Goal: Task Accomplishment & Management: Manage account settings

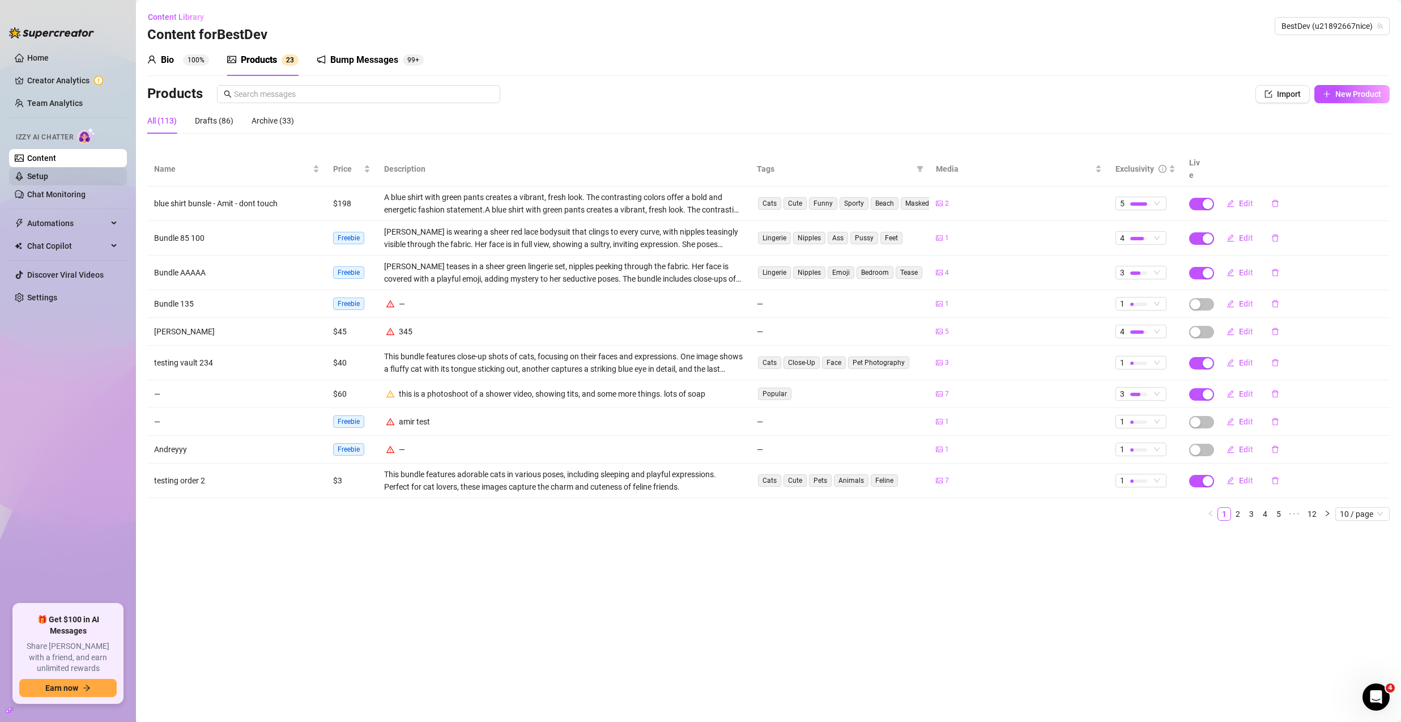
click at [48, 172] on link "Setup" at bounding box center [37, 176] width 21 height 9
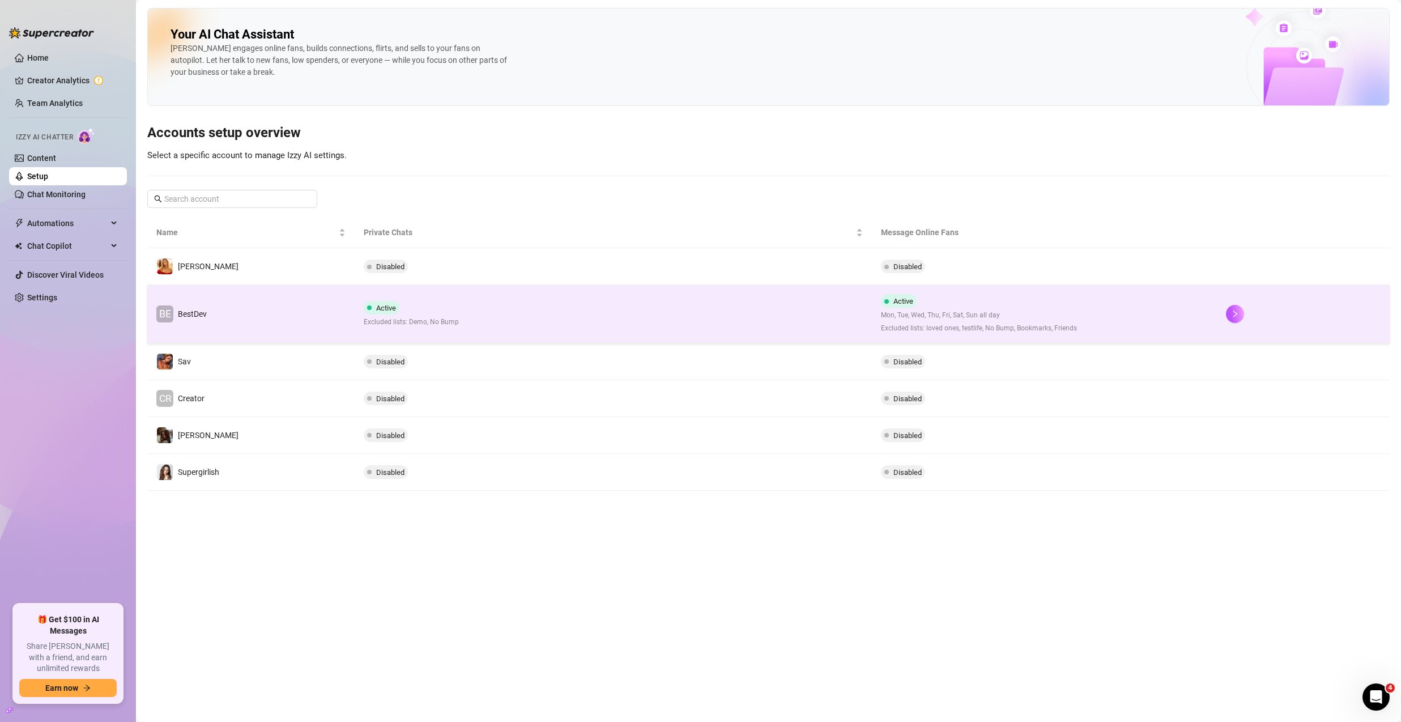
click at [536, 300] on td "Active Excluded lists: Demo, No Bump" at bounding box center [614, 314] width 518 height 58
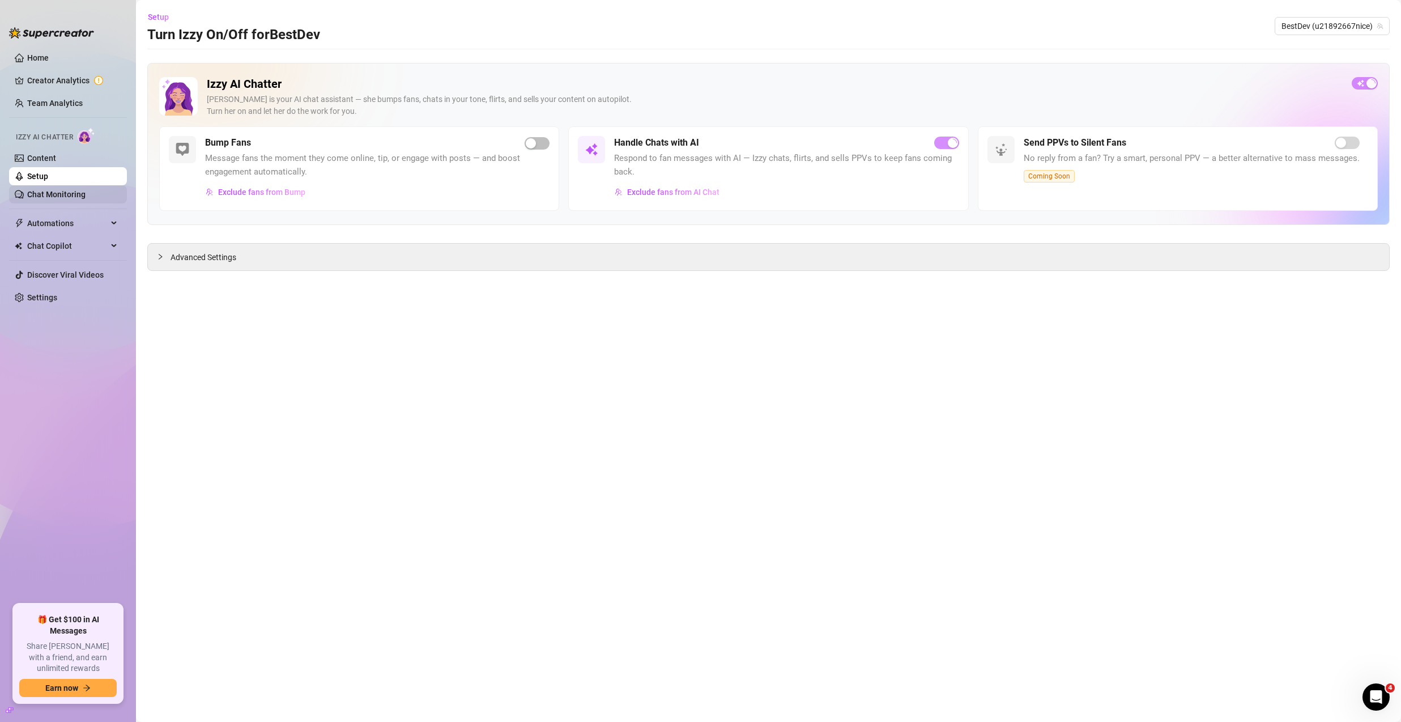
click at [80, 196] on link "Chat Monitoring" at bounding box center [56, 194] width 58 height 9
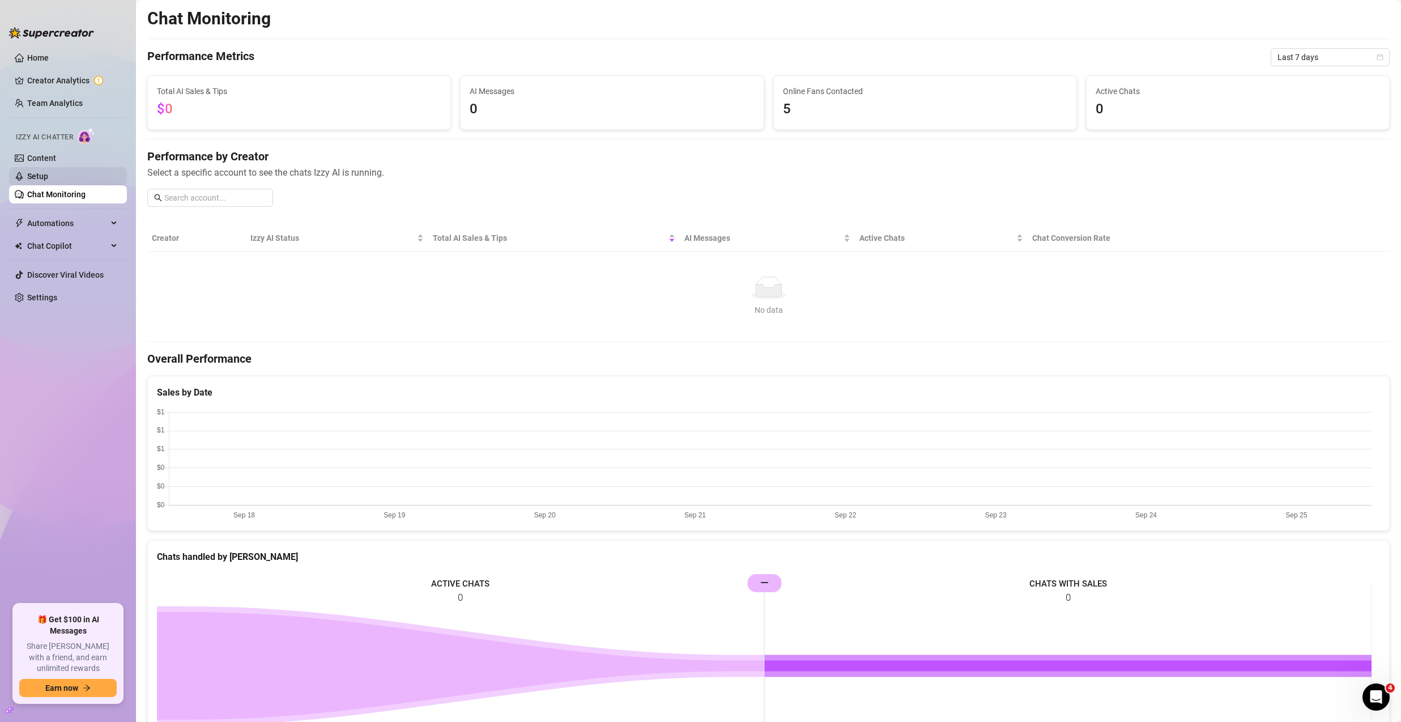
click at [48, 180] on link "Setup" at bounding box center [37, 176] width 21 height 9
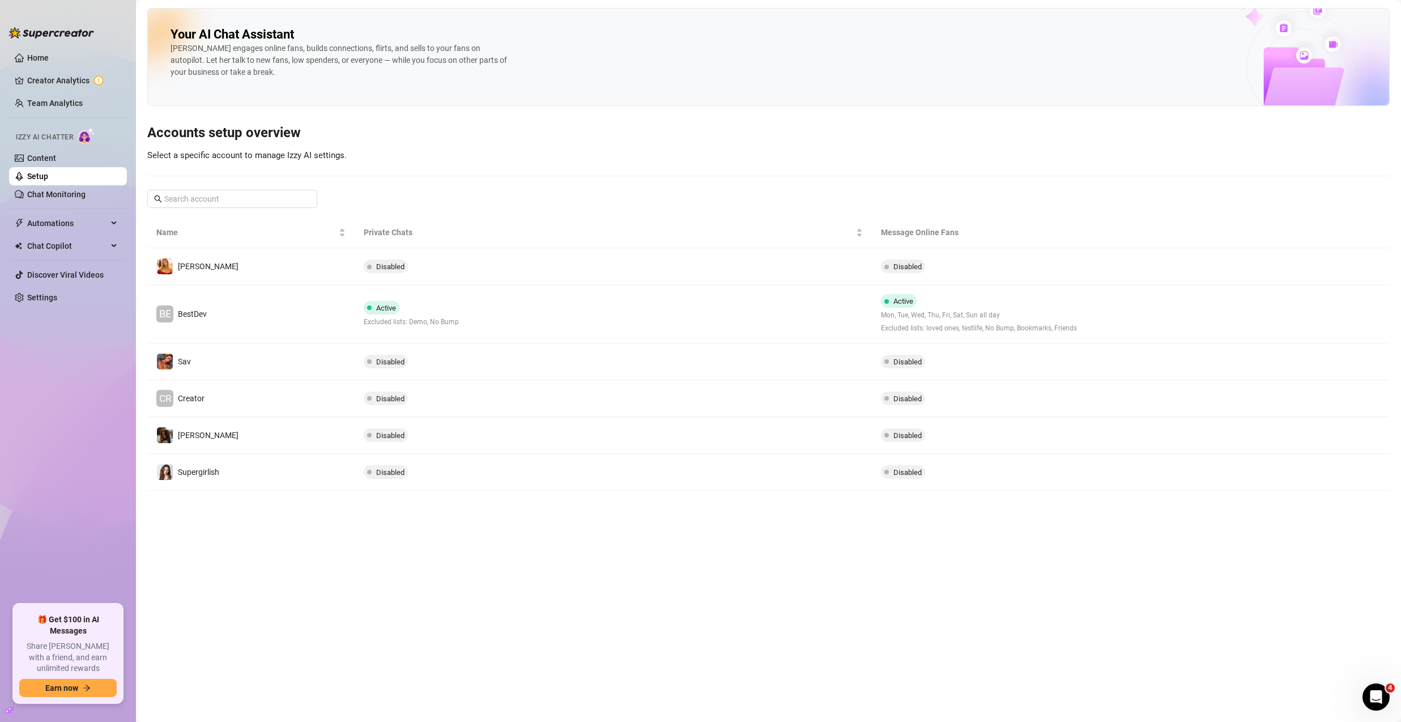
click at [54, 204] on ul "Home Creator Analytics Team Analytics Izzy AI Chatter Content Setup Chat Monito…" at bounding box center [68, 321] width 118 height 555
click at [55, 199] on link "Chat Monitoring" at bounding box center [56, 194] width 58 height 9
click at [56, 199] on link "Chat Monitoring" at bounding box center [56, 194] width 58 height 9
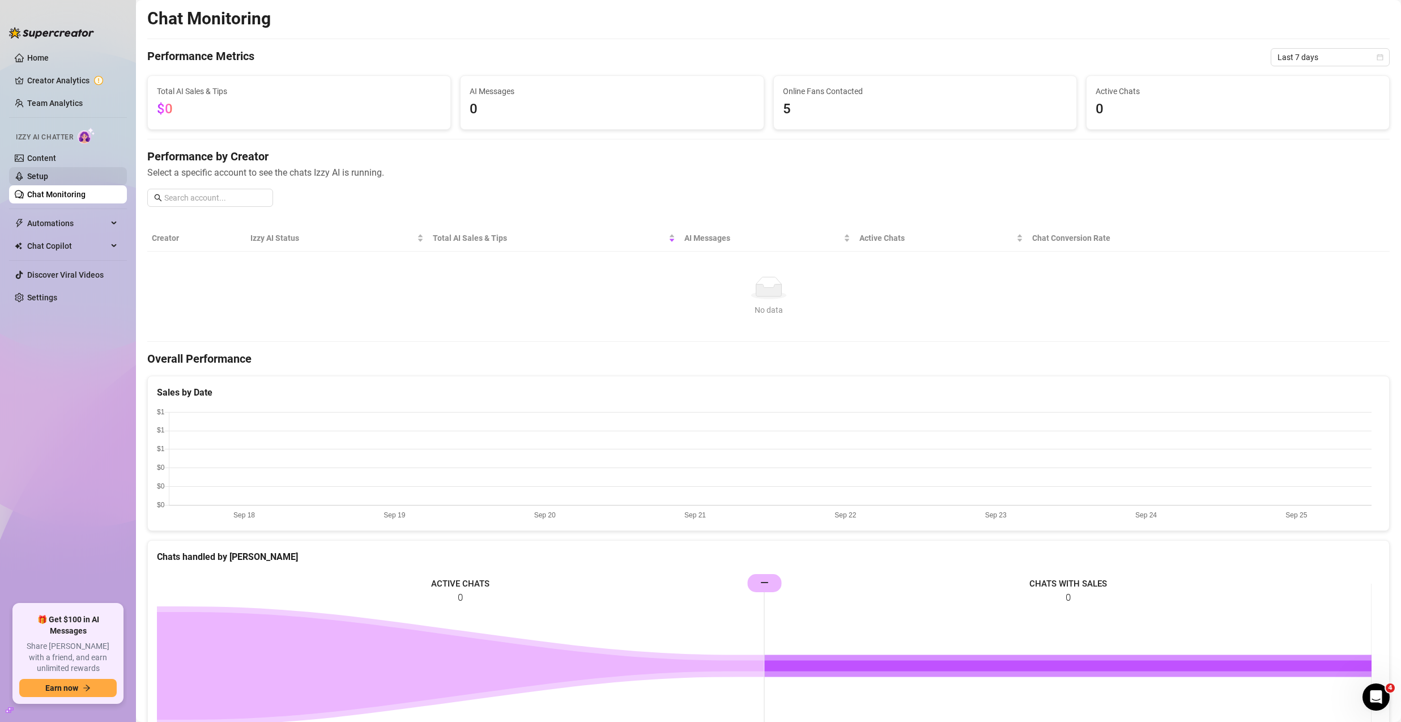
drag, startPoint x: 72, startPoint y: 166, endPoint x: 69, endPoint y: 172, distance: 6.6
click at [56, 163] on link "Content" at bounding box center [41, 157] width 29 height 9
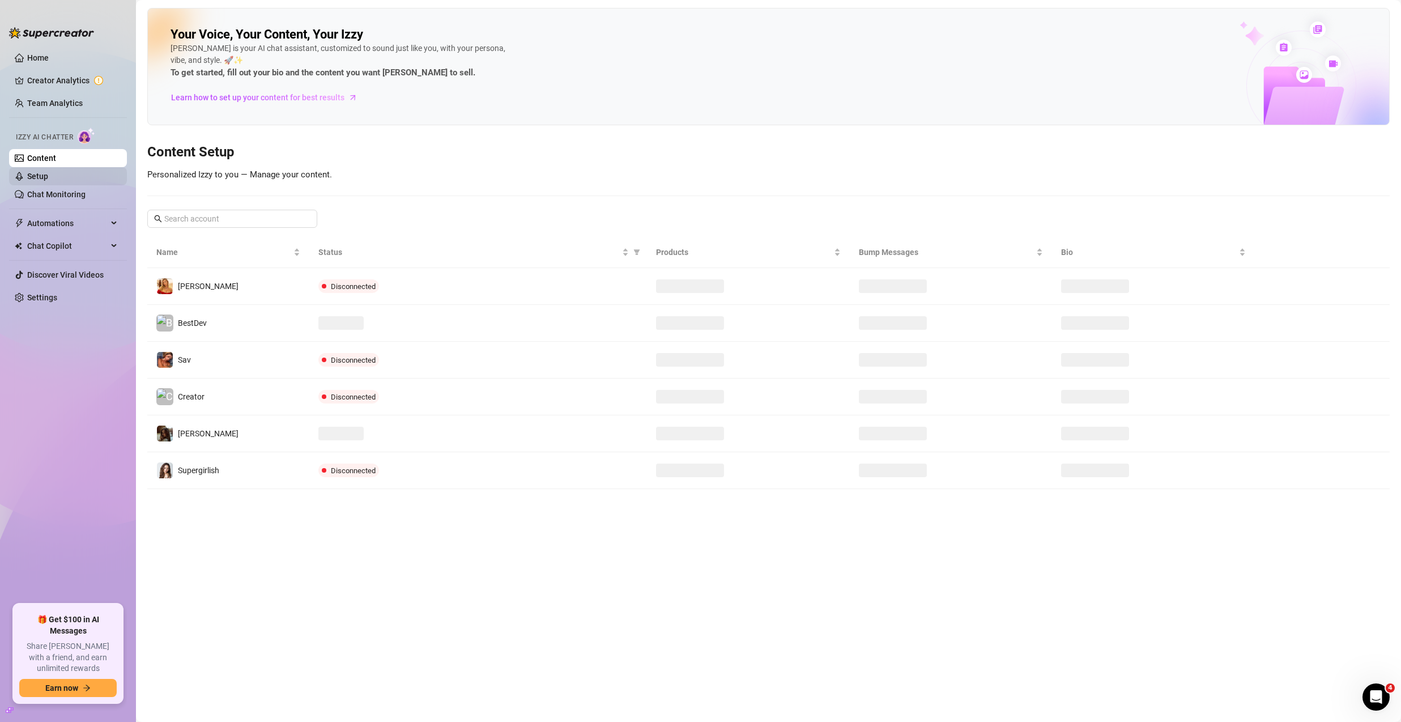
click at [48, 172] on link "Setup" at bounding box center [37, 176] width 21 height 9
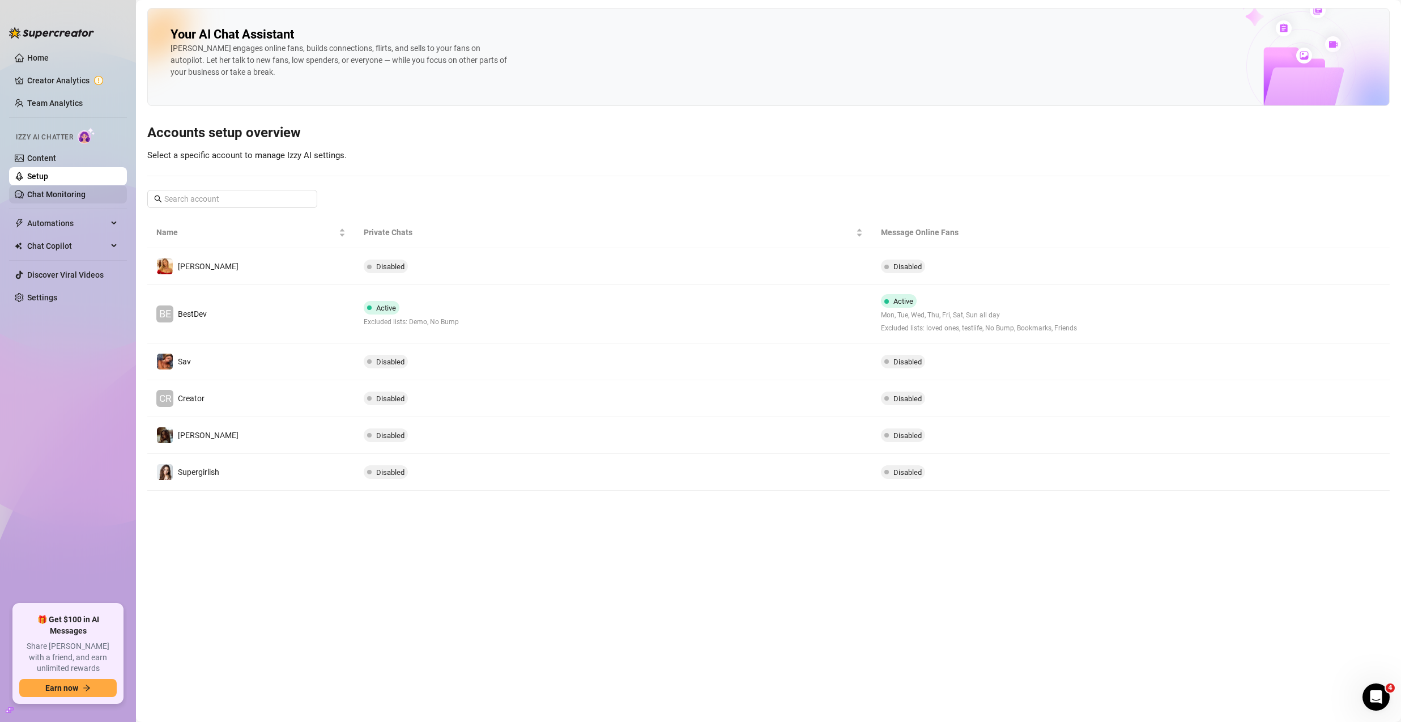
click at [65, 190] on link "Chat Monitoring" at bounding box center [56, 194] width 58 height 9
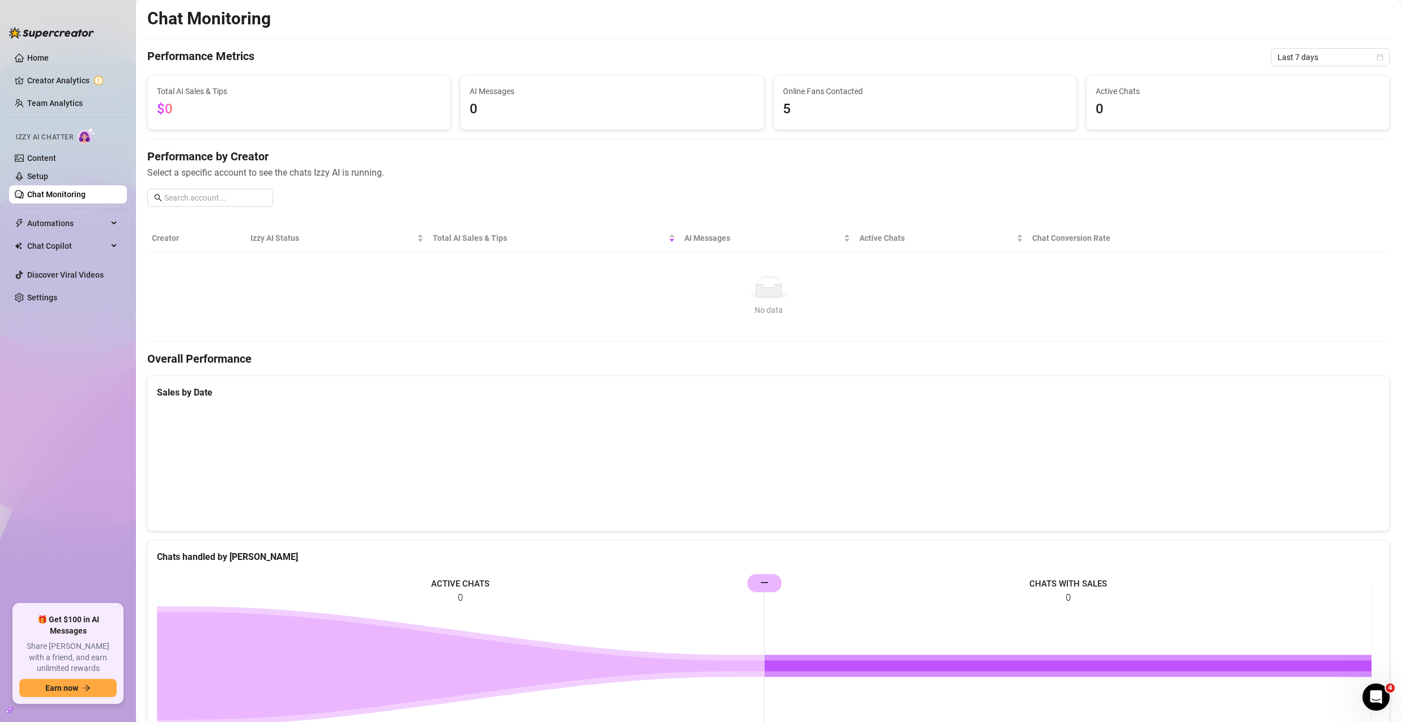
click at [65, 190] on link "Chat Monitoring" at bounding box center [56, 194] width 58 height 9
click at [558, 290] on div "No data" at bounding box center [768, 287] width 1224 height 23
click at [557, 289] on div "No data" at bounding box center [768, 287] width 1224 height 23
click at [1316, 57] on span "Last 7 days" at bounding box center [1329, 57] width 105 height 17
click at [1312, 132] on div "Last 90 days" at bounding box center [1321, 134] width 101 height 12
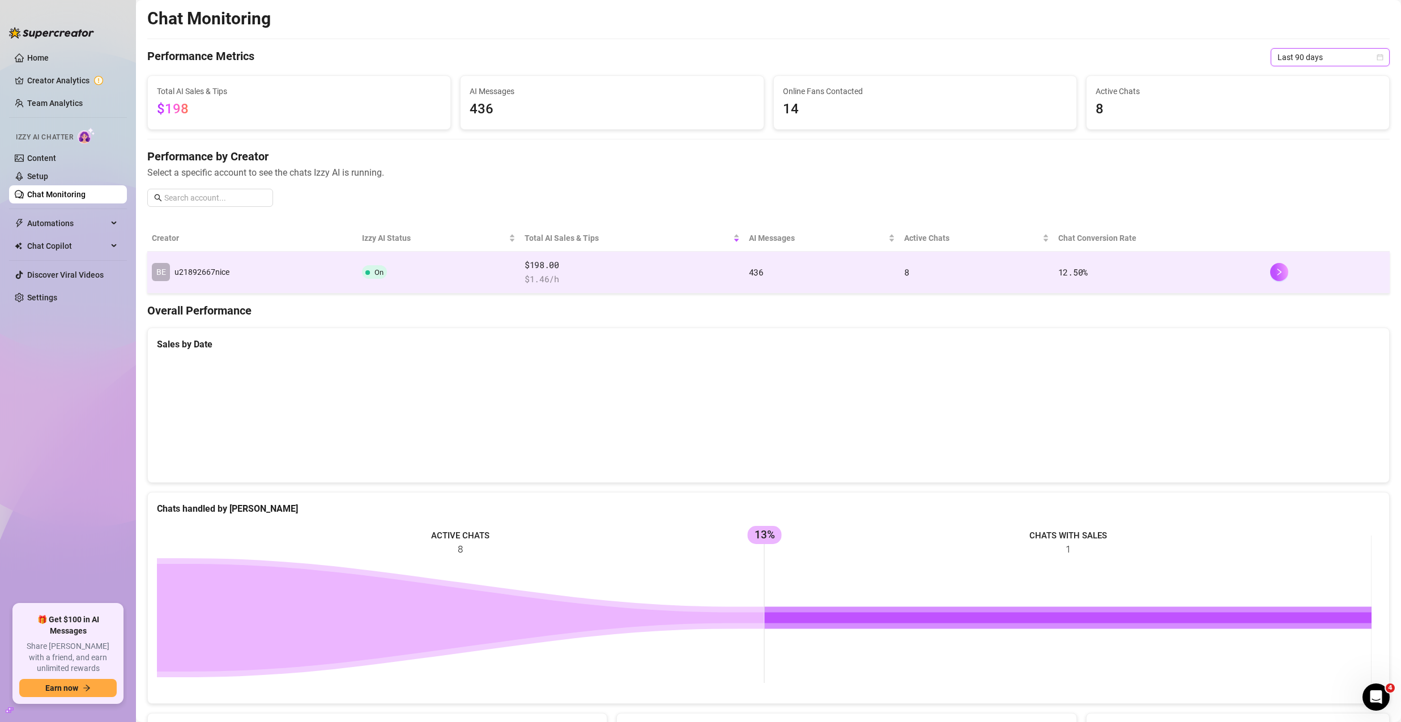
click at [278, 269] on td "BE u21892667nice" at bounding box center [252, 272] width 210 height 42
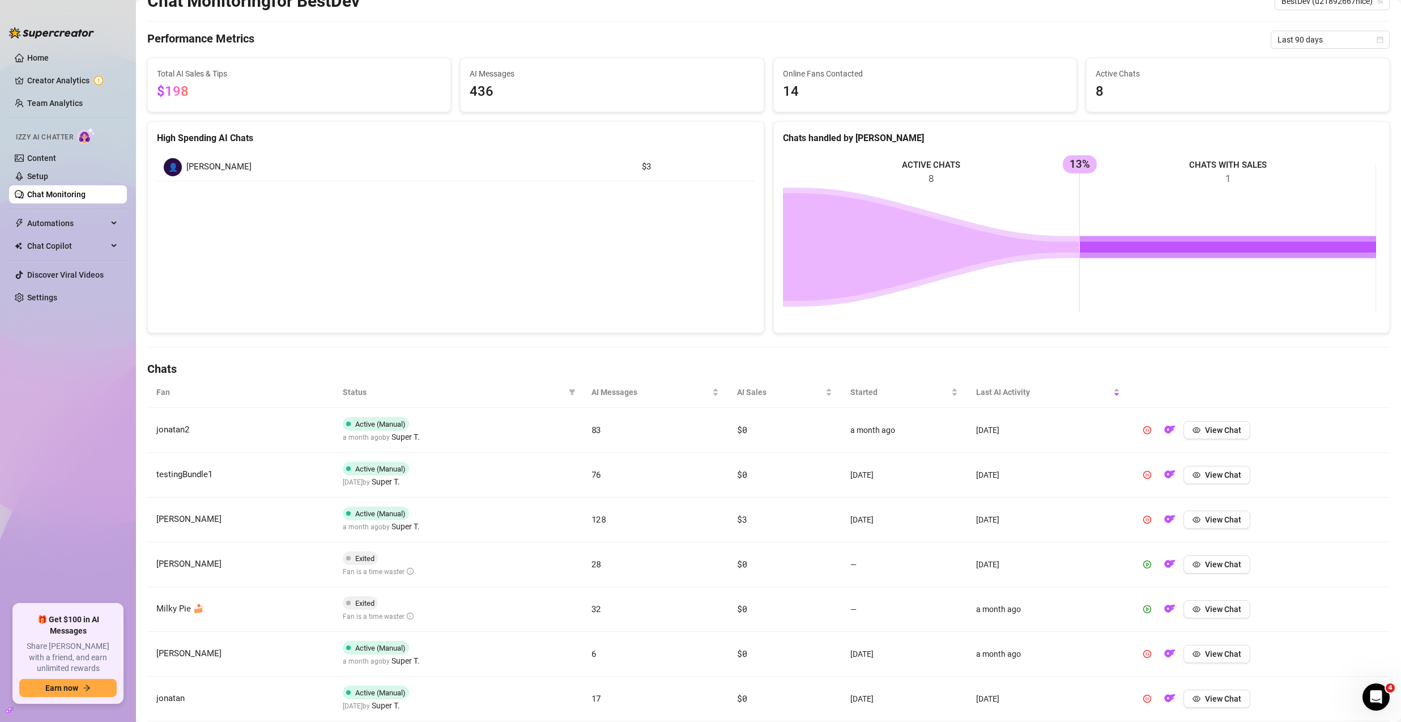
scroll to position [54, 0]
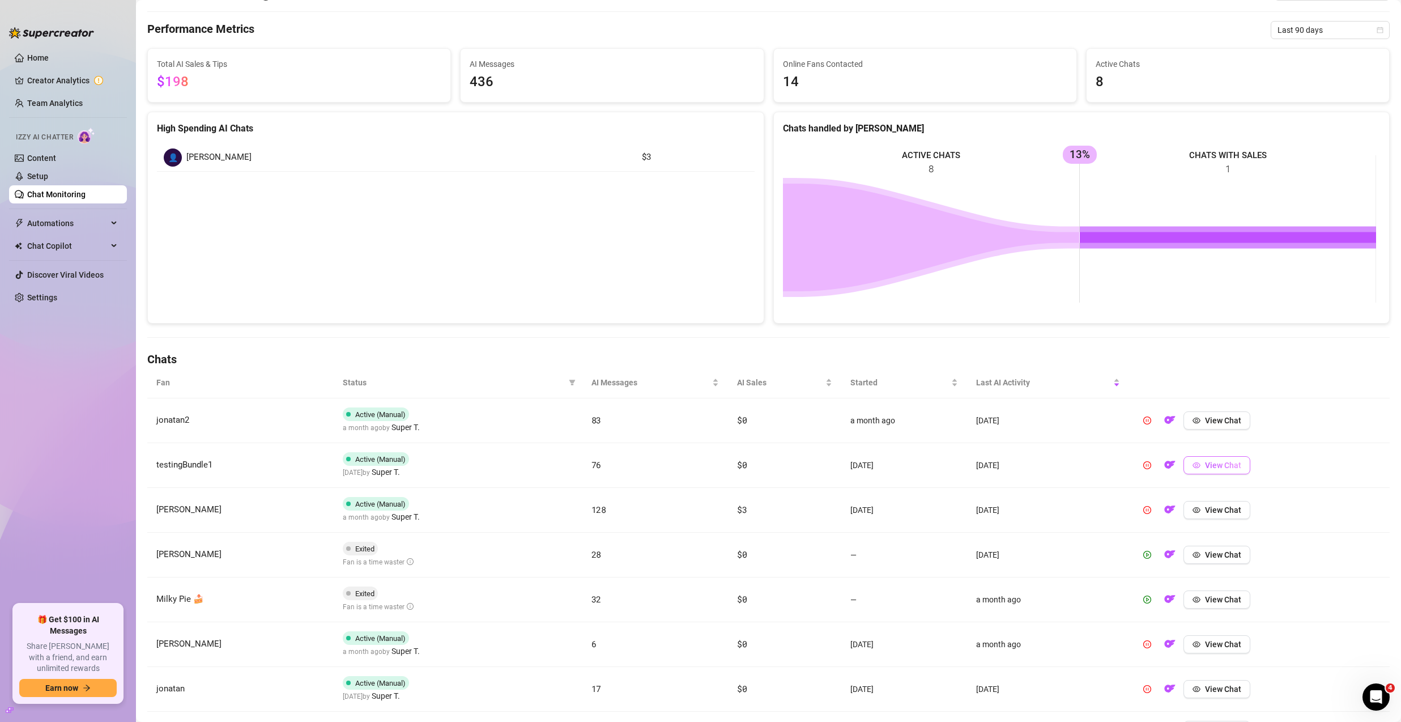
click at [1205, 465] on span "View Chat" at bounding box center [1223, 464] width 36 height 9
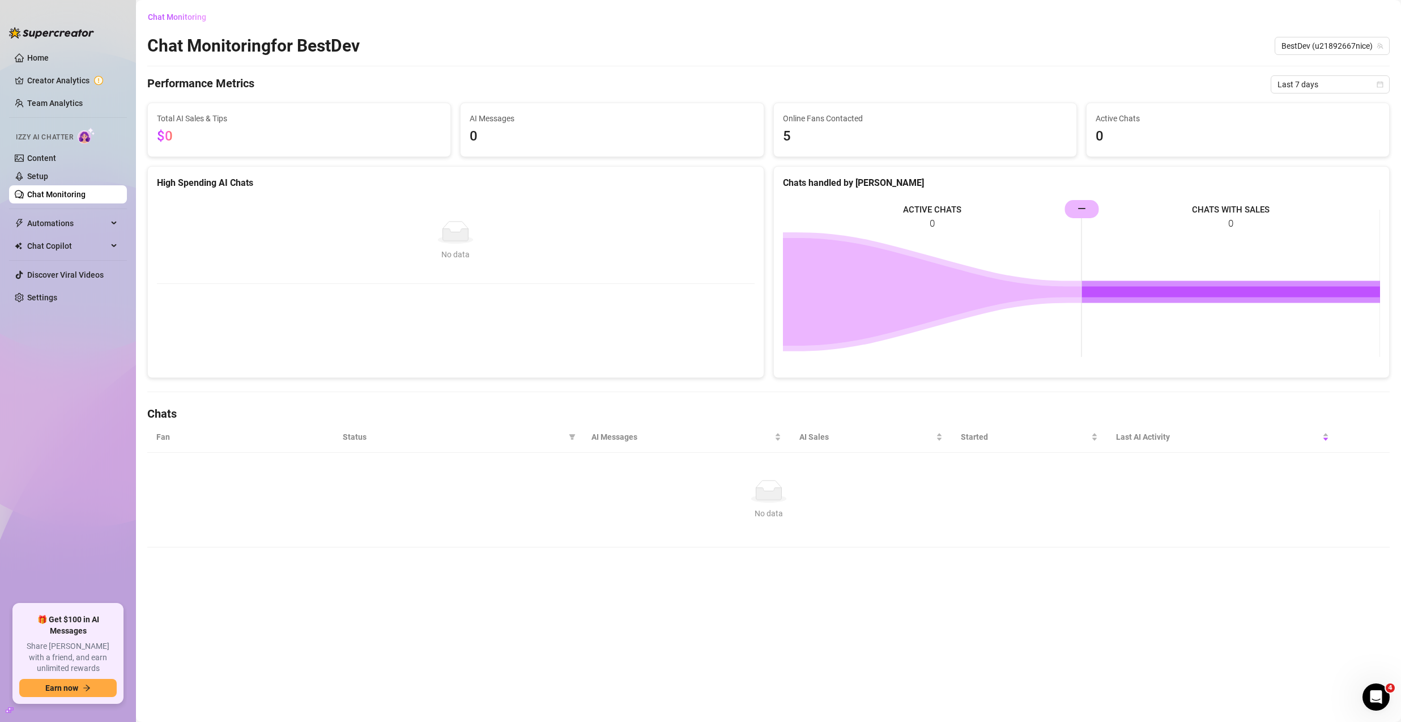
click at [566, 121] on span "AI Messages" at bounding box center [611, 118] width 284 height 12
